Goal: Task Accomplishment & Management: Manage account settings

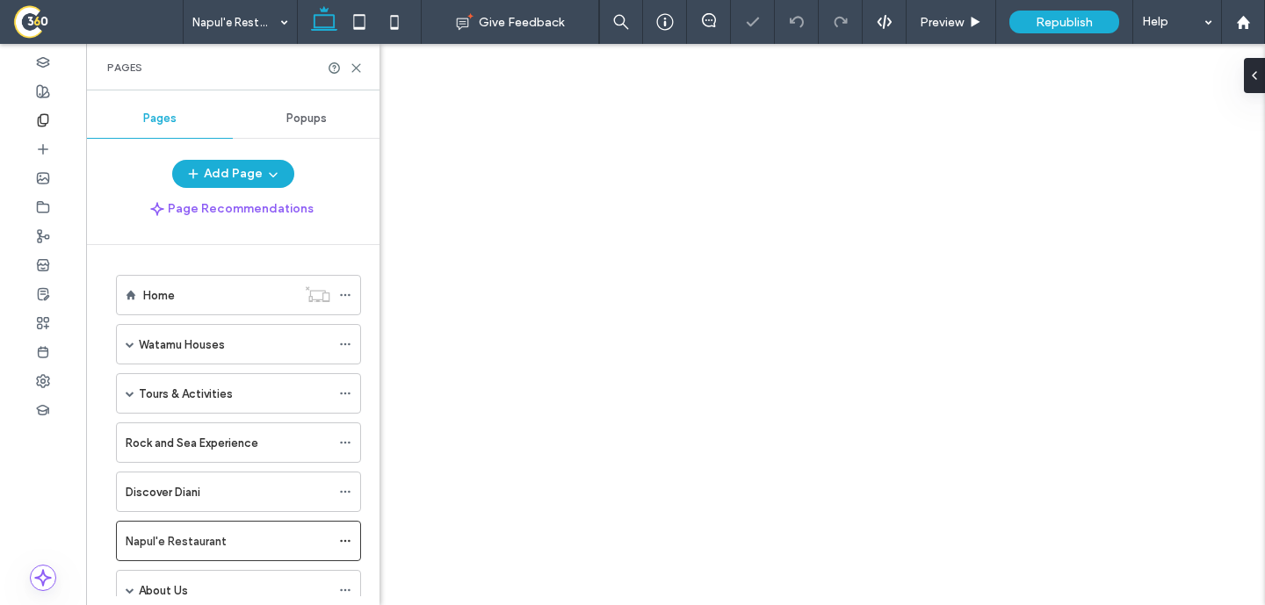
click at [347, 542] on icon at bounding box center [345, 541] width 12 height 12
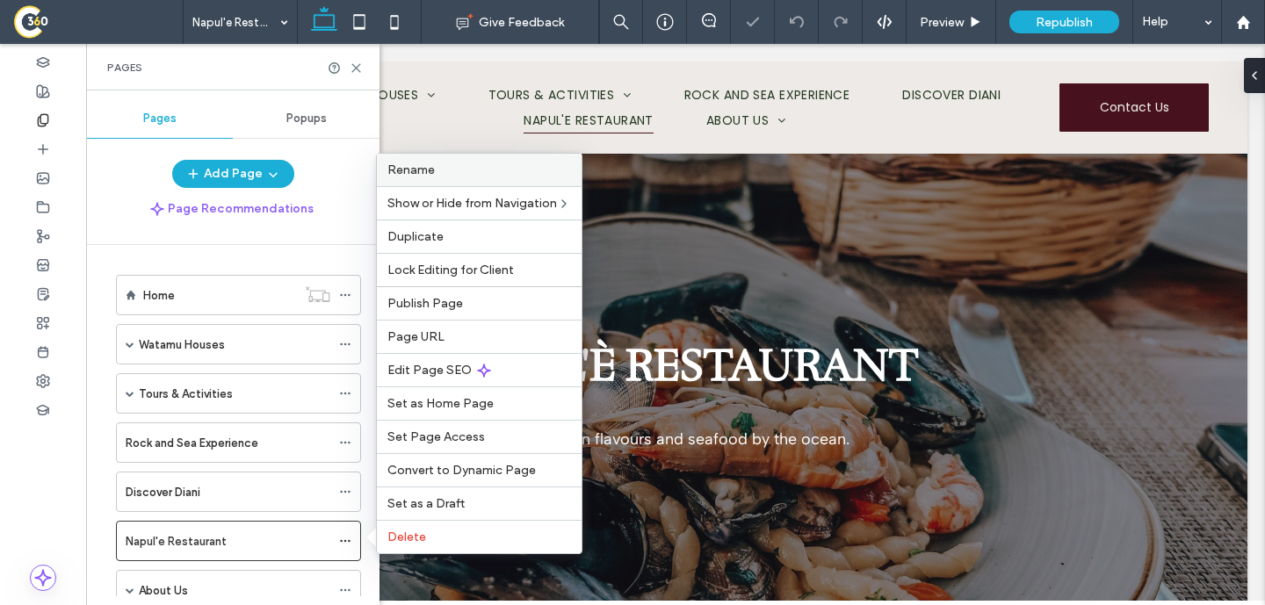
click at [432, 158] on div "Rename" at bounding box center [479, 170] width 205 height 32
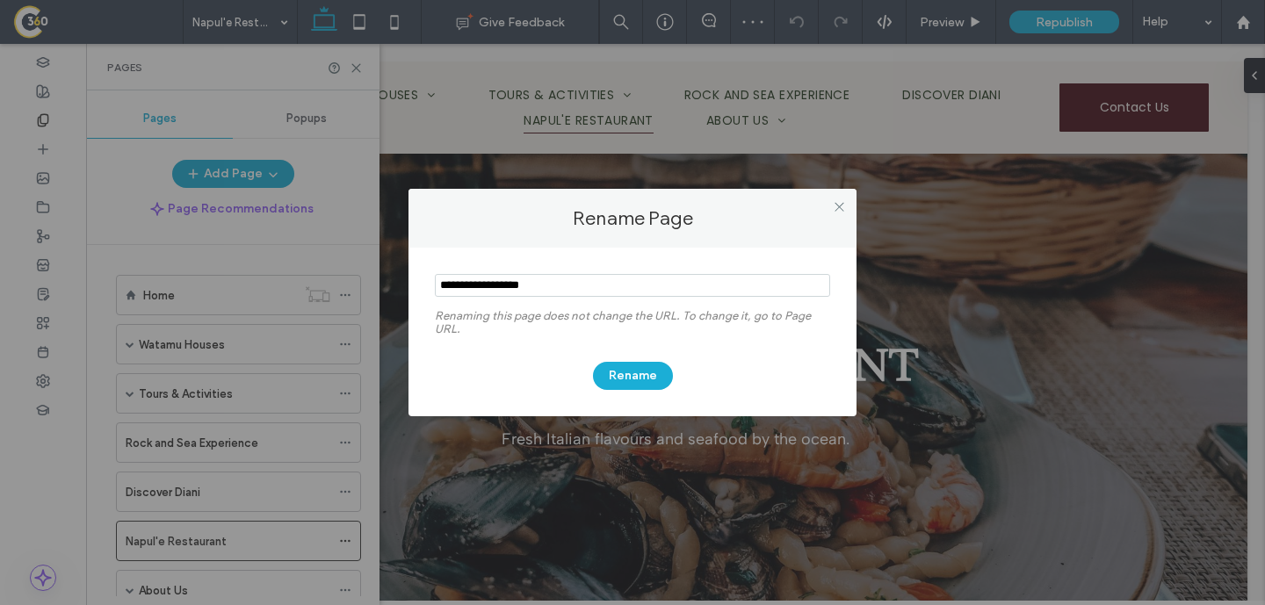
click at [480, 287] on input "notEmpty" at bounding box center [632, 285] width 395 height 23
drag, startPoint x: 480, startPoint y: 287, endPoint x: 403, endPoint y: 285, distance: 76.4
click at [403, 285] on div "Rename Page Renaming this page does not change the URL. To change it, go to Pag…" at bounding box center [632, 302] width 1265 height 605
type input "**********"
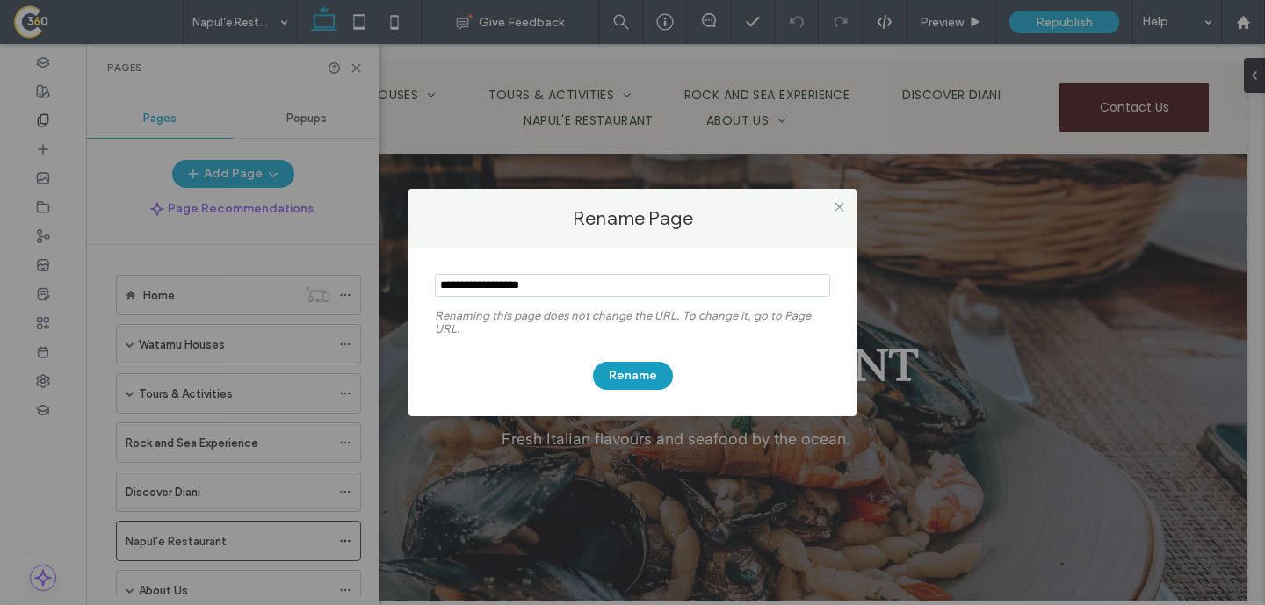
click at [637, 387] on button "Rename" at bounding box center [633, 376] width 80 height 28
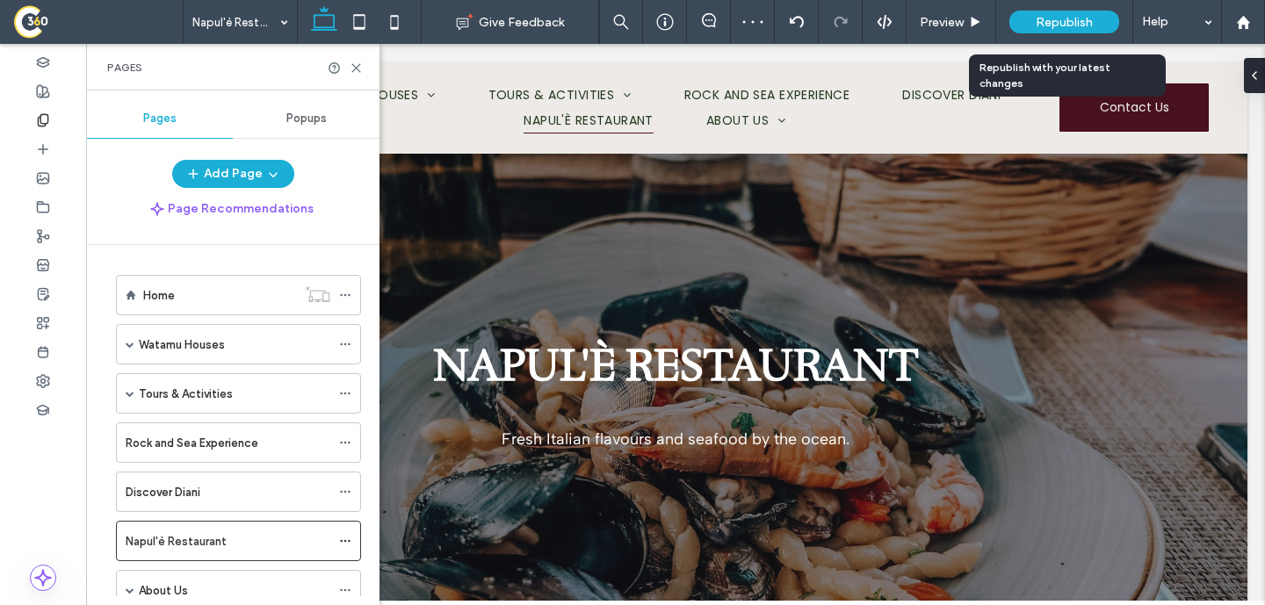
click at [1054, 25] on span "Republish" at bounding box center [1064, 22] width 57 height 15
